Goal: Find contact information: Find contact information

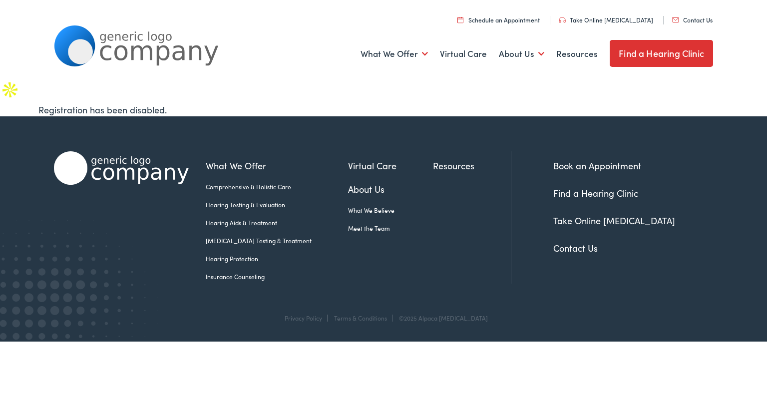
click at [580, 242] on link "Contact Us" at bounding box center [576, 248] width 44 height 12
